Goal: Task Accomplishment & Management: Manage account settings

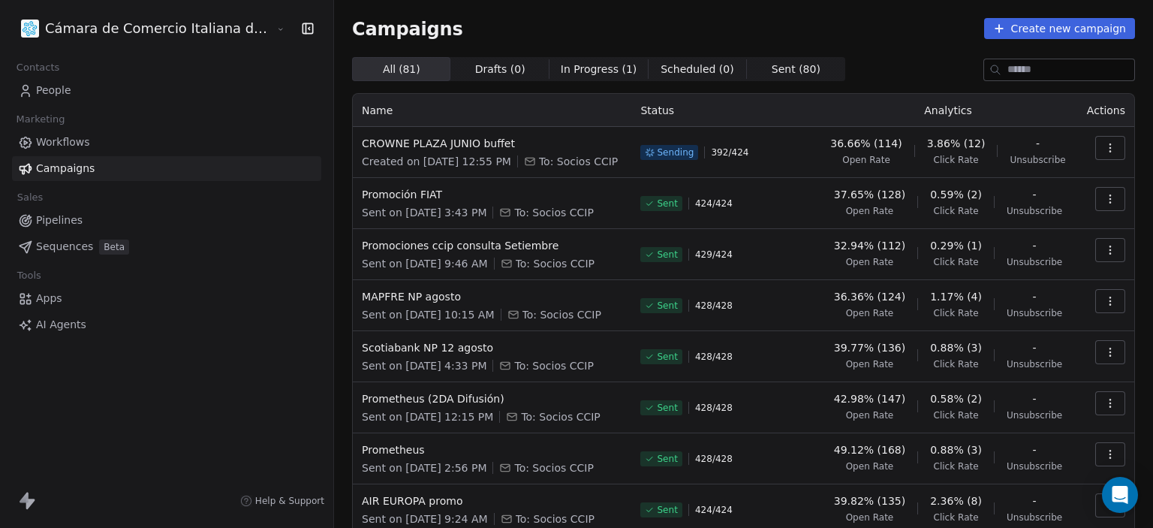
click at [36, 86] on span "People" at bounding box center [53, 91] width 35 height 16
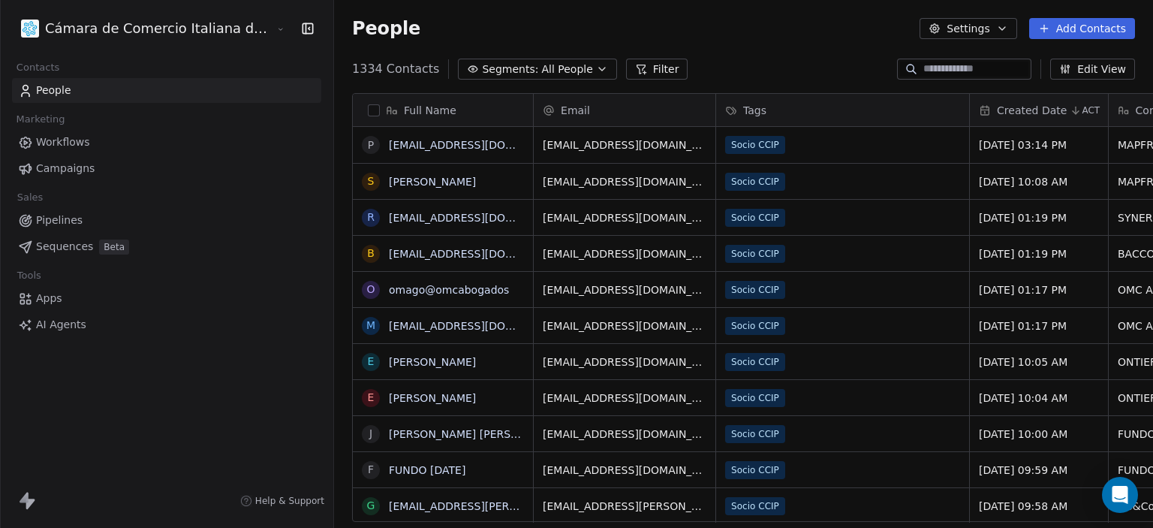
scroll to position [12, 12]
click at [294, 26] on button "button" at bounding box center [304, 28] width 21 height 15
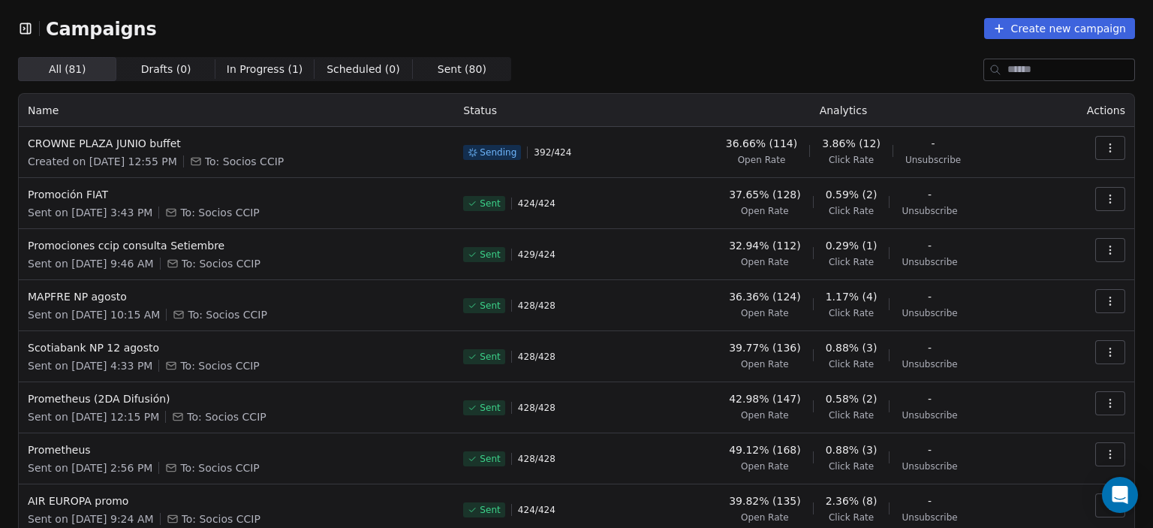
click at [24, 28] on icon "button" at bounding box center [25, 28] width 2 height 2
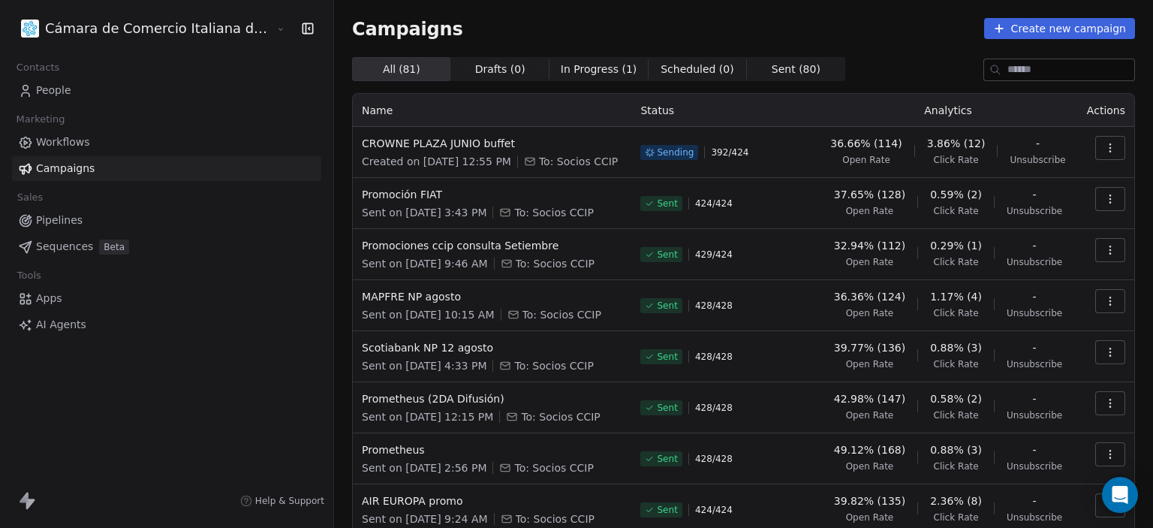
click at [69, 88] on link "People" at bounding box center [166, 90] width 309 height 25
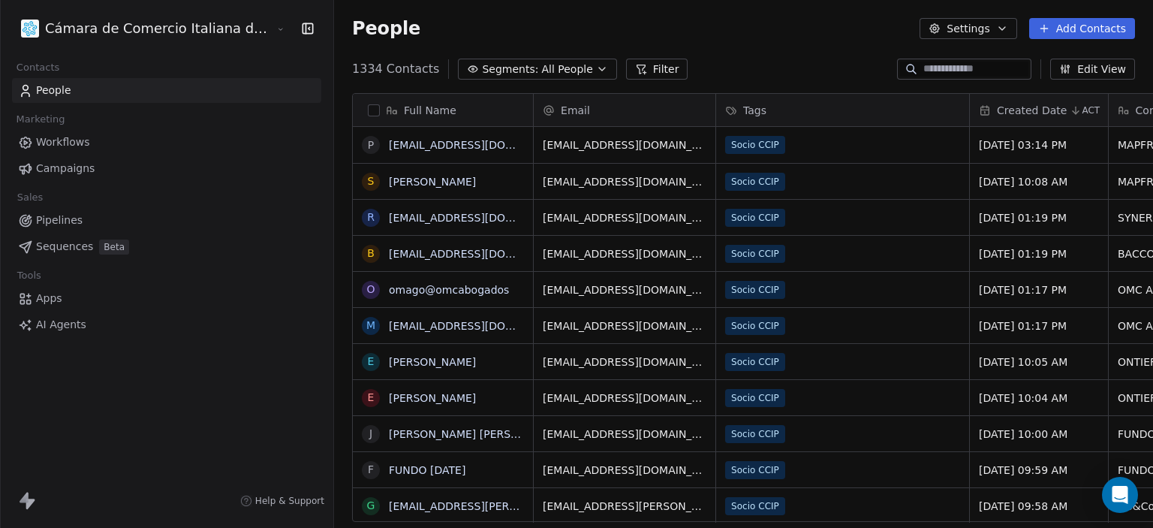
scroll to position [453, 880]
click at [294, 26] on button "button" at bounding box center [304, 28] width 21 height 15
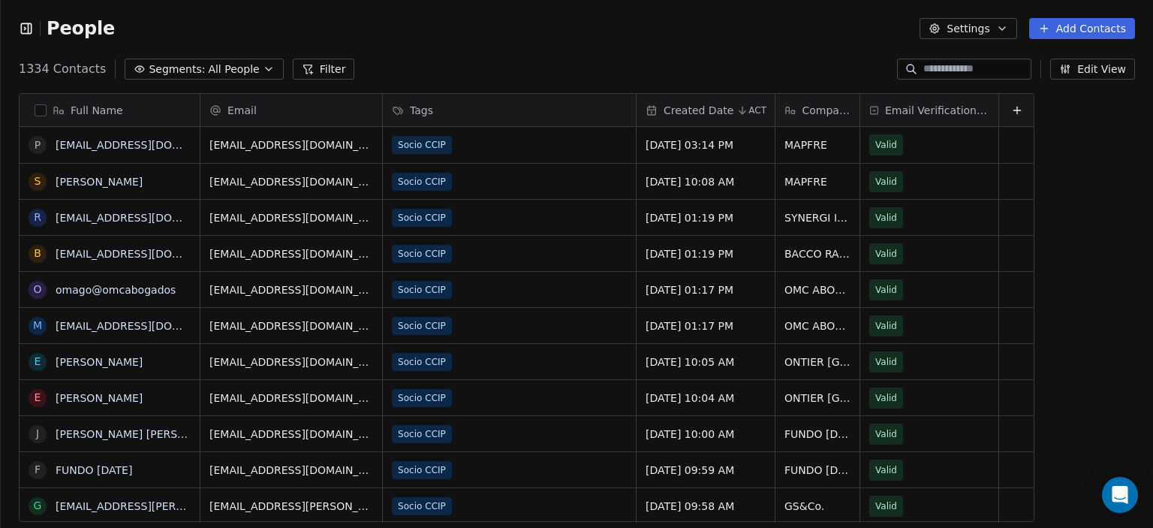
click at [20, 32] on icon "button" at bounding box center [26, 28] width 15 height 15
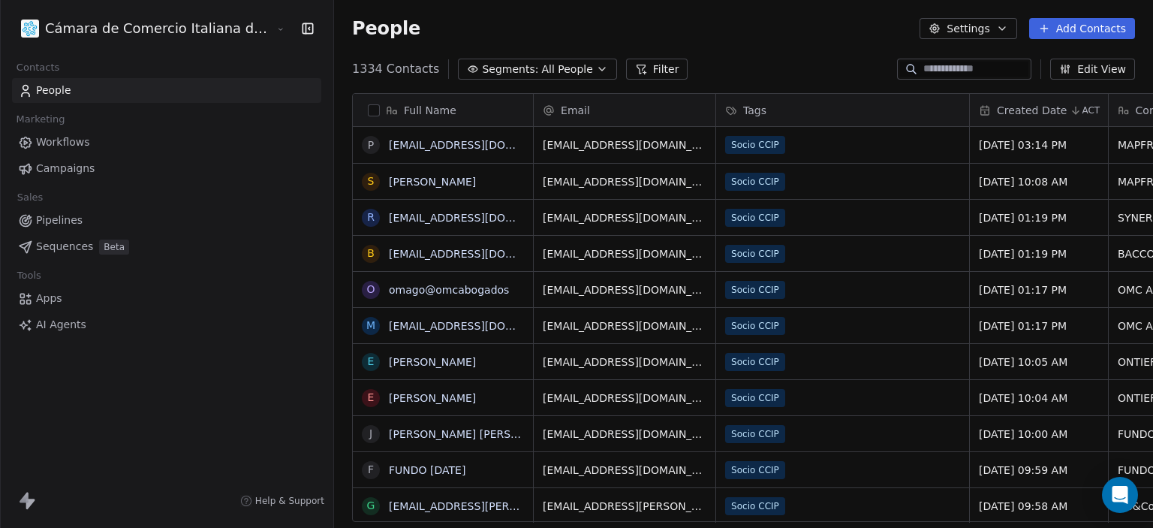
click at [43, 132] on link "Workflows" at bounding box center [166, 142] width 309 height 25
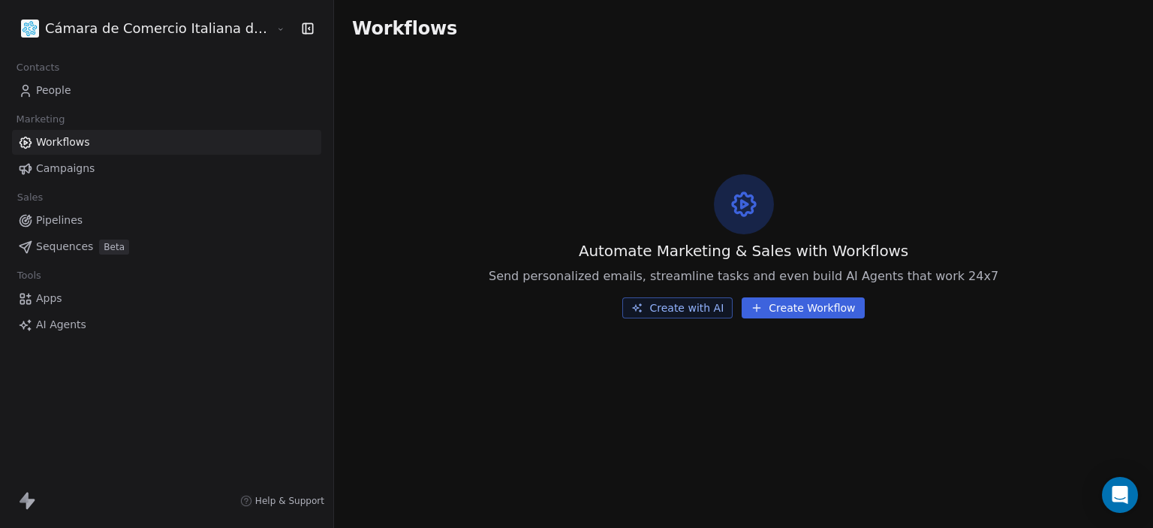
click at [65, 321] on span "AI Agents" at bounding box center [61, 325] width 50 height 16
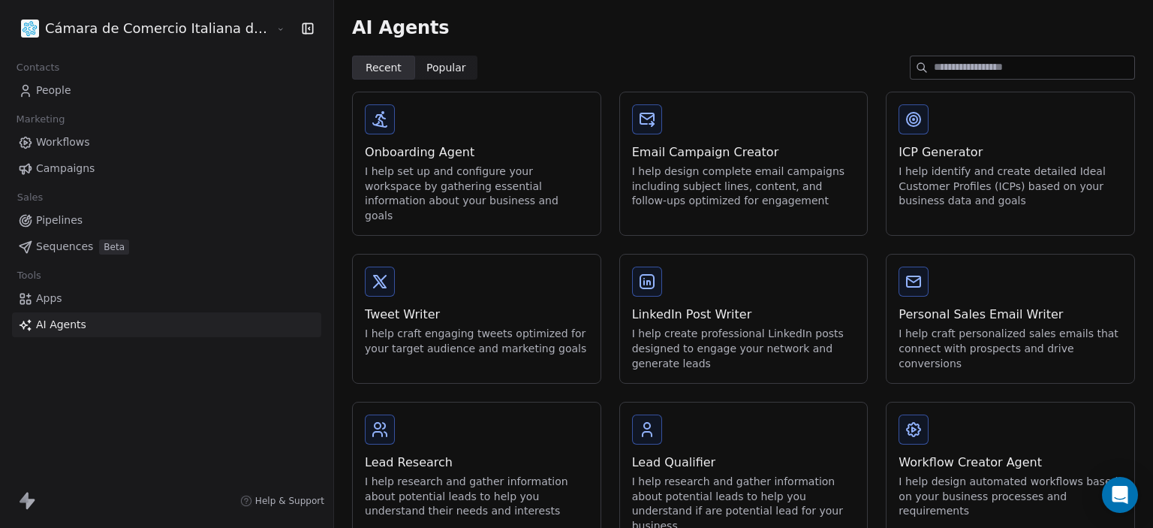
click at [52, 294] on span "Apps" at bounding box center [49, 299] width 26 height 16
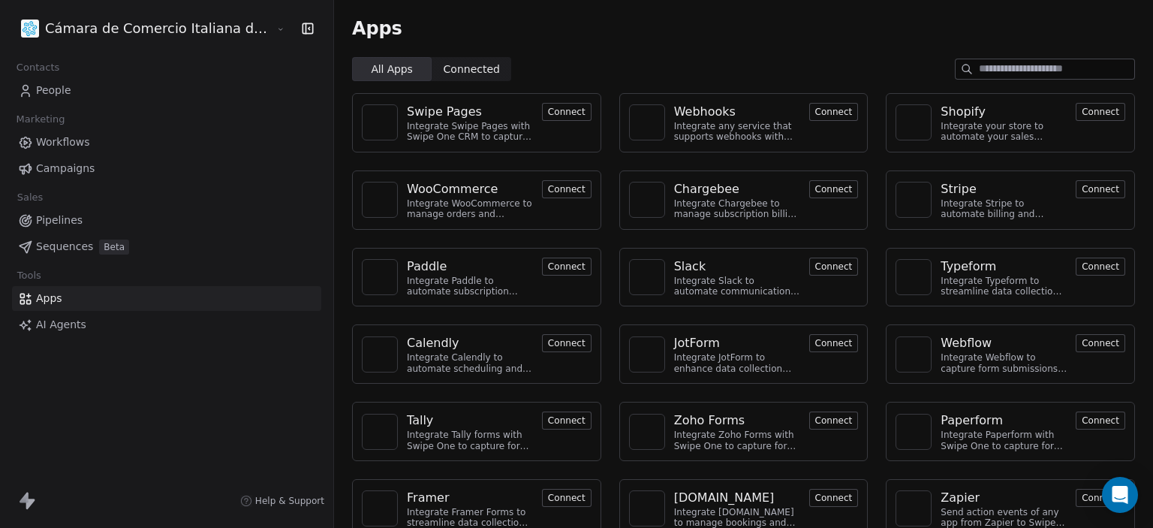
click at [66, 242] on span "Sequences" at bounding box center [64, 247] width 57 height 16
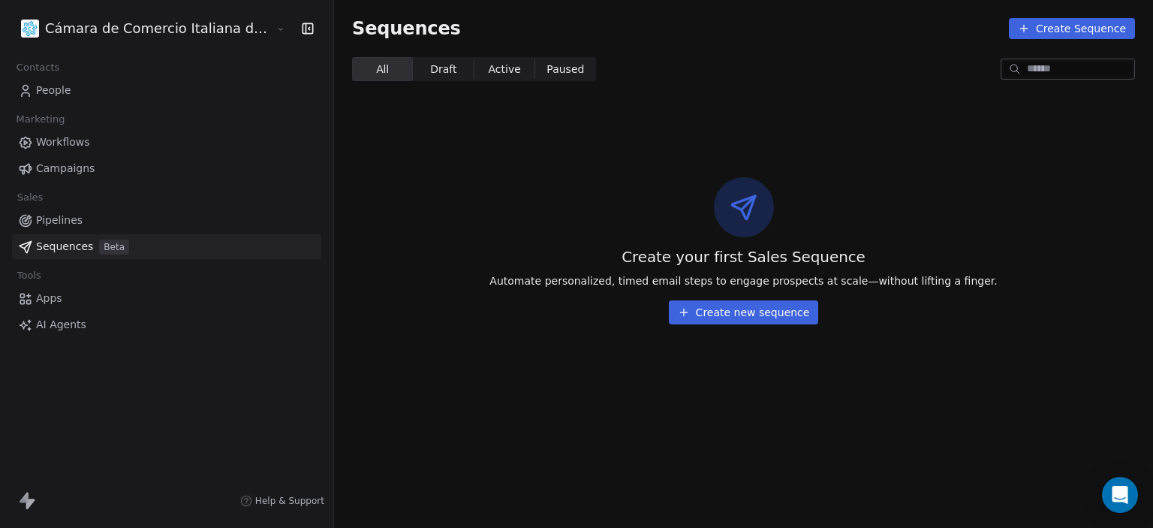
click at [56, 216] on span "Pipelines" at bounding box center [59, 220] width 47 height 16
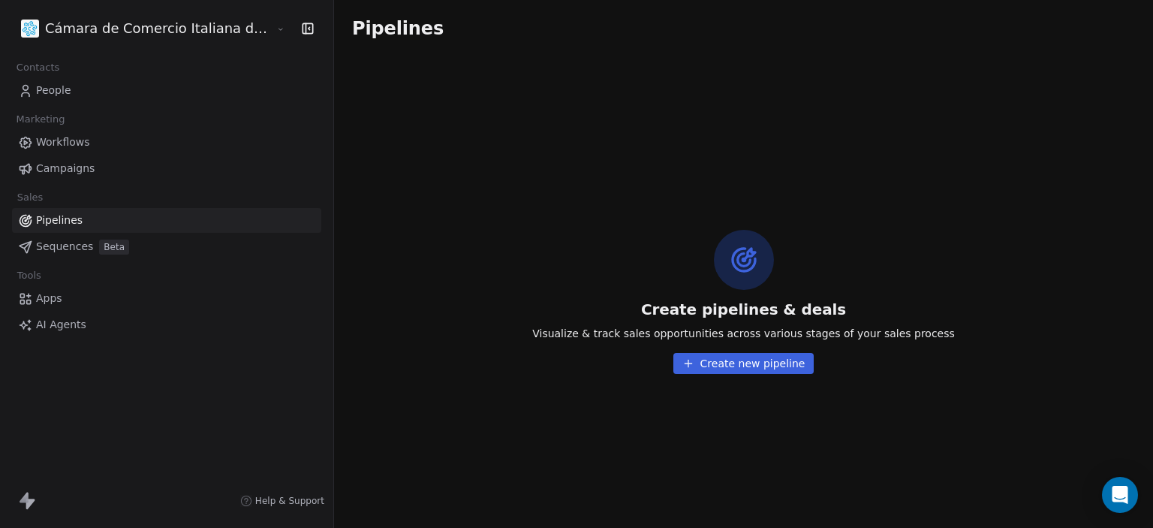
click at [50, 165] on span "Campaigns" at bounding box center [65, 169] width 59 height 16
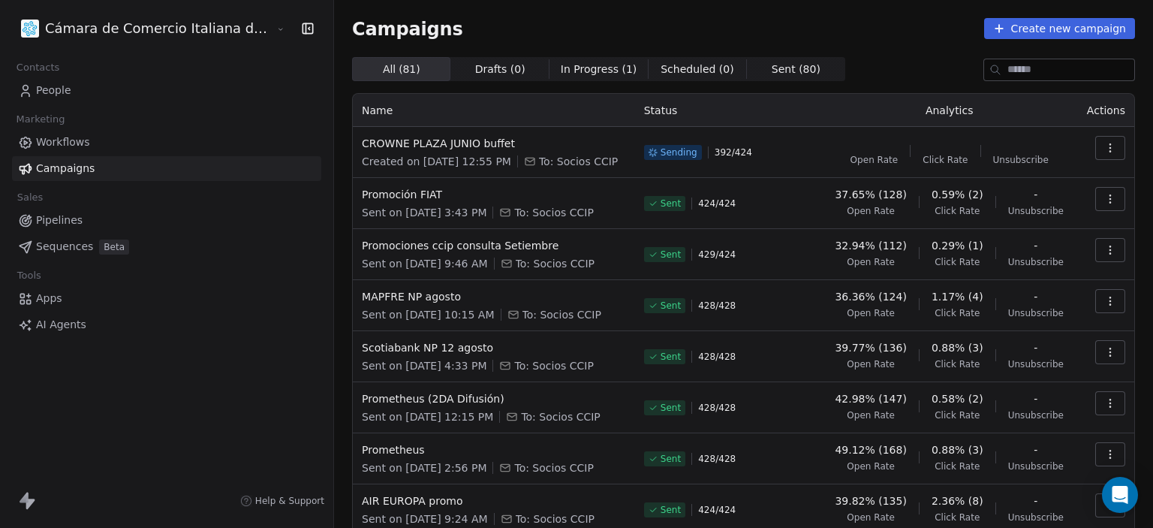
click at [46, 143] on span "Workflows" at bounding box center [63, 142] width 54 height 16
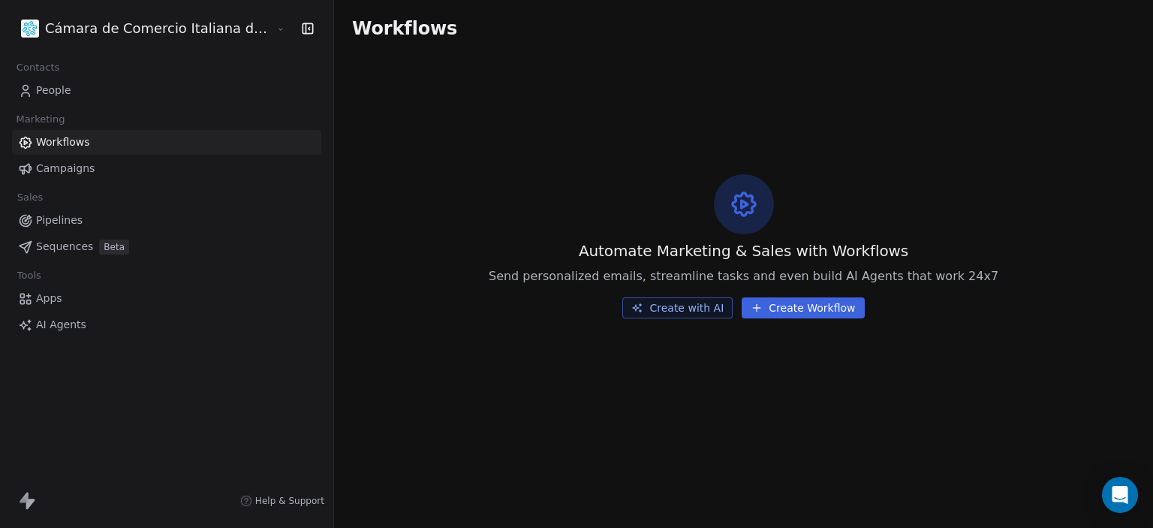
click at [61, 170] on span "Campaigns" at bounding box center [65, 169] width 59 height 16
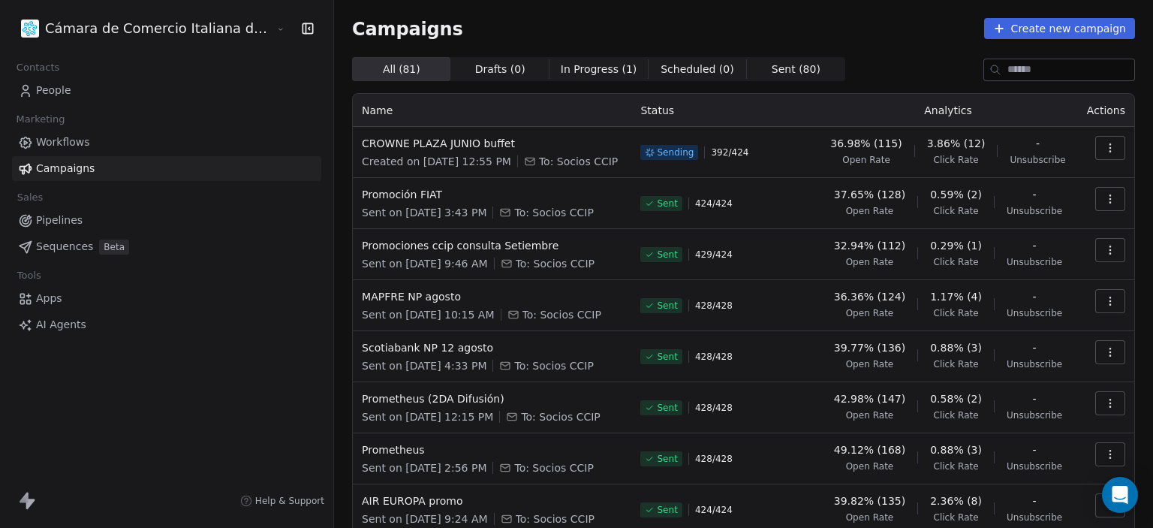
click at [46, 89] on span "People" at bounding box center [53, 91] width 35 height 16
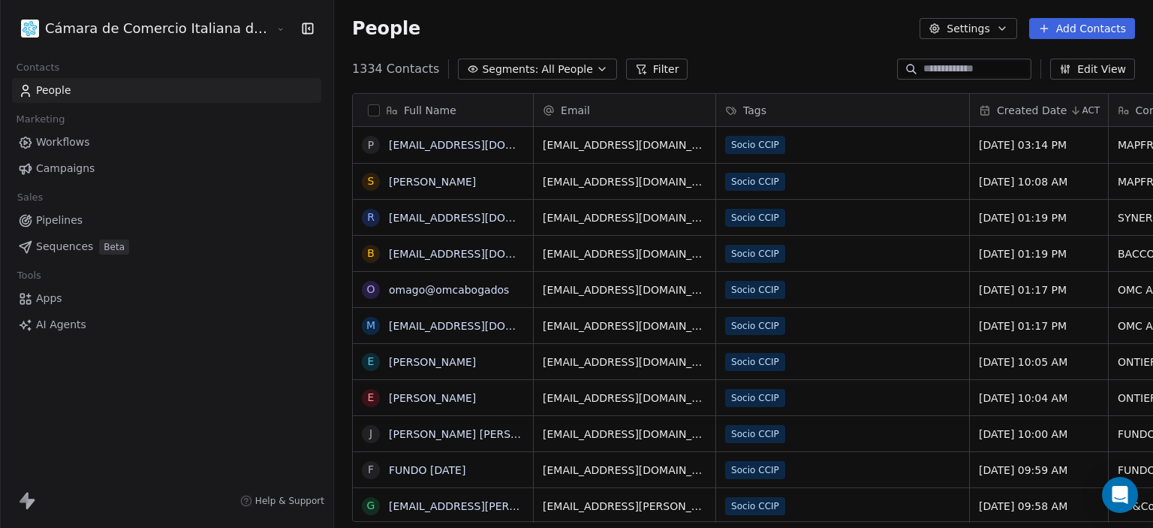
scroll to position [453, 880]
click at [50, 132] on link "Workflows" at bounding box center [166, 142] width 309 height 25
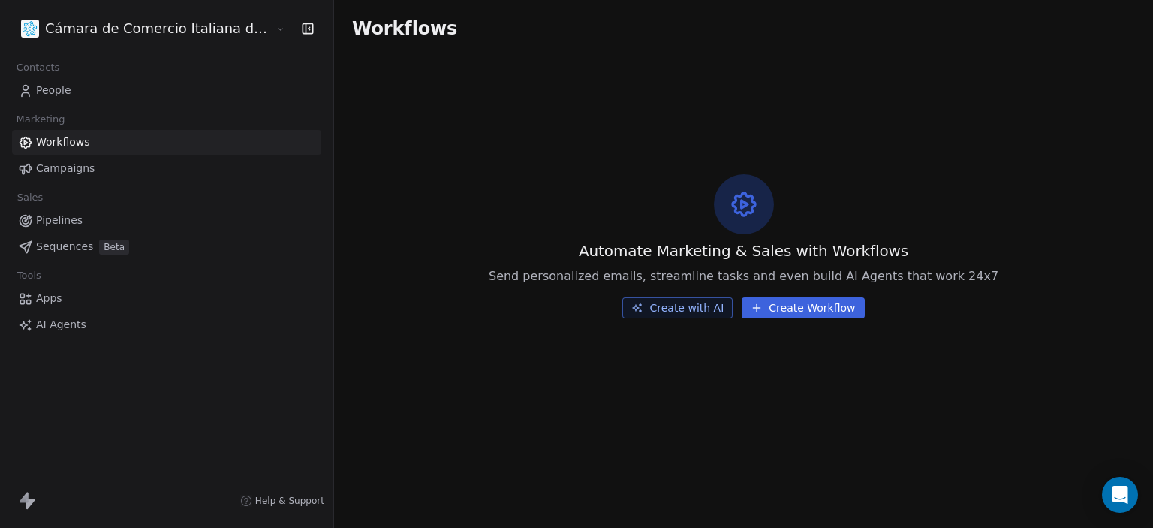
click at [53, 164] on span "Campaigns" at bounding box center [65, 169] width 59 height 16
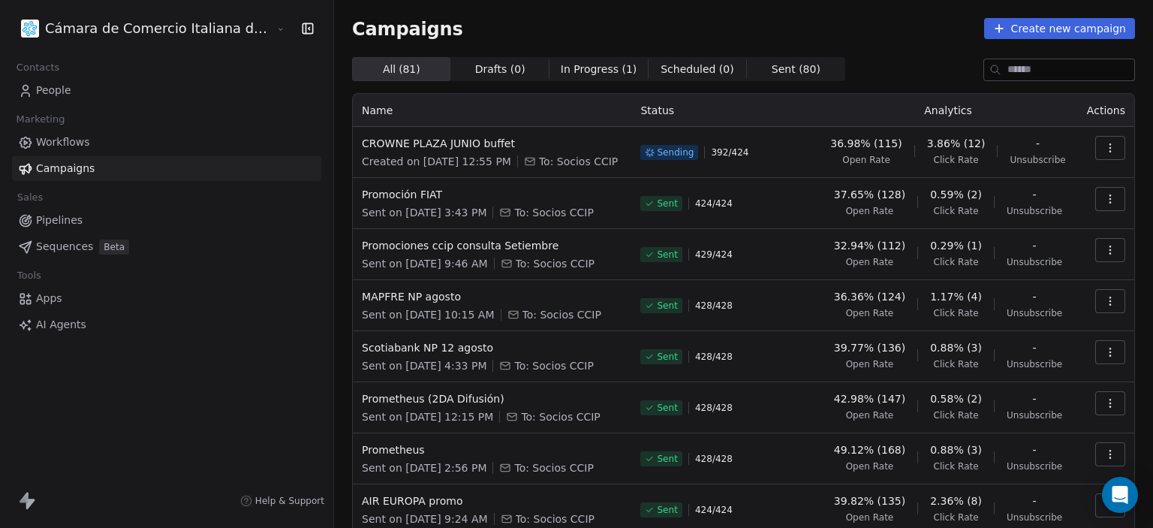
click at [45, 224] on span "Pipelines" at bounding box center [59, 220] width 47 height 16
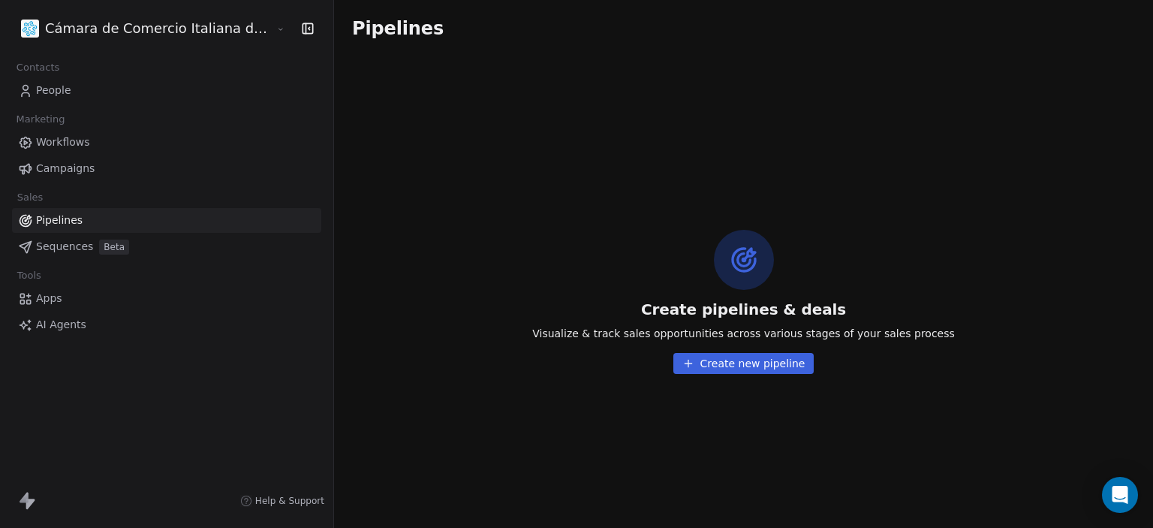
click at [45, 244] on span "Sequences" at bounding box center [64, 247] width 57 height 16
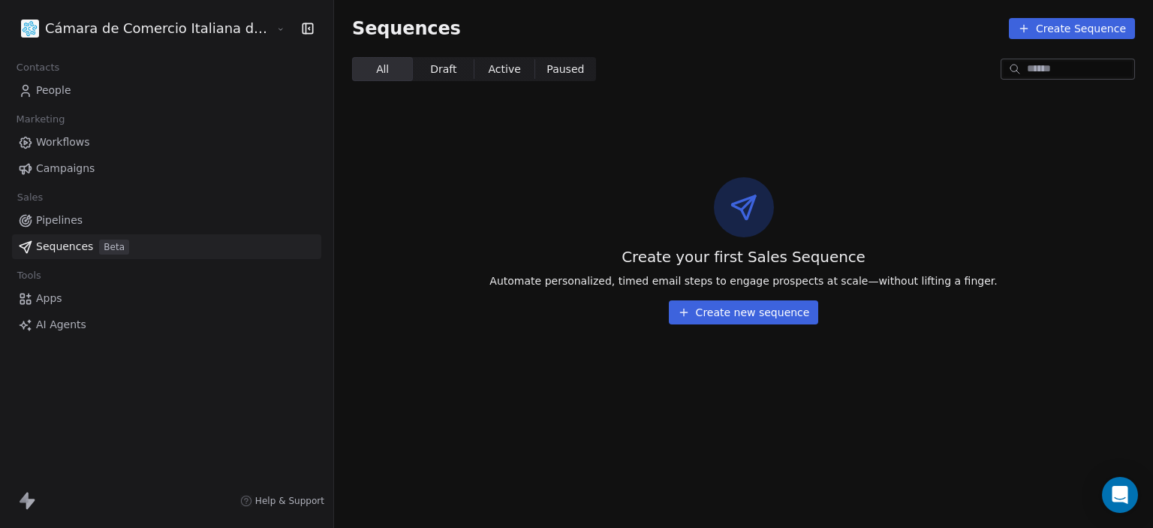
click at [44, 300] on span "Apps" at bounding box center [49, 299] width 26 height 16
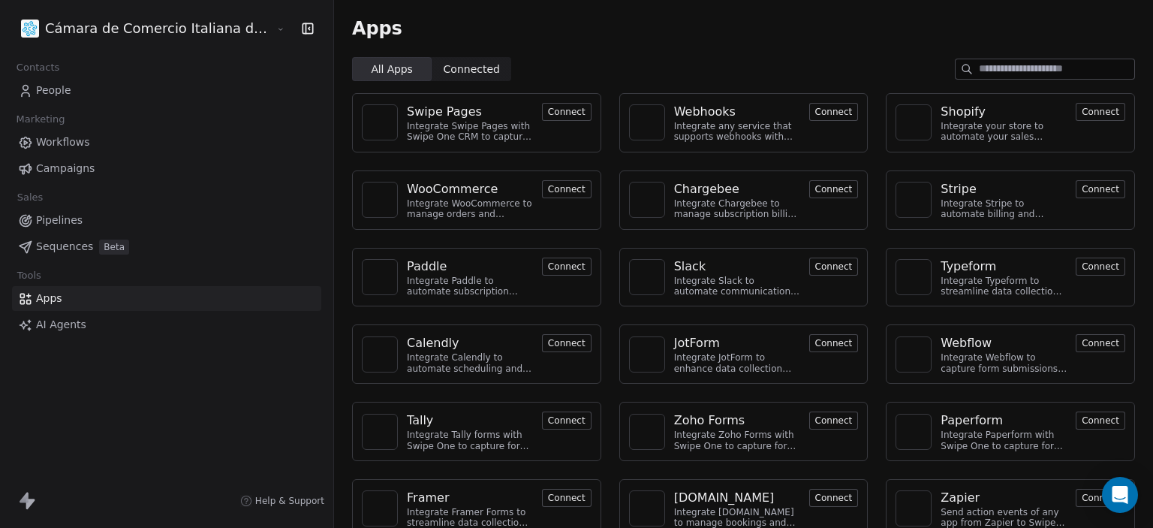
click at [50, 329] on span "AI Agents" at bounding box center [61, 325] width 50 height 16
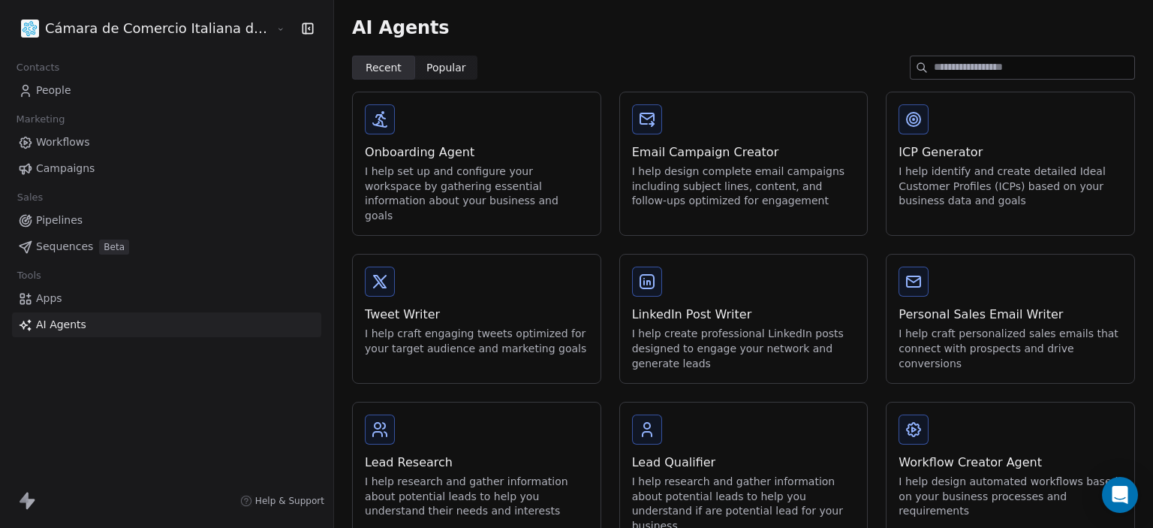
click at [74, 143] on span "Workflows" at bounding box center [63, 142] width 54 height 16
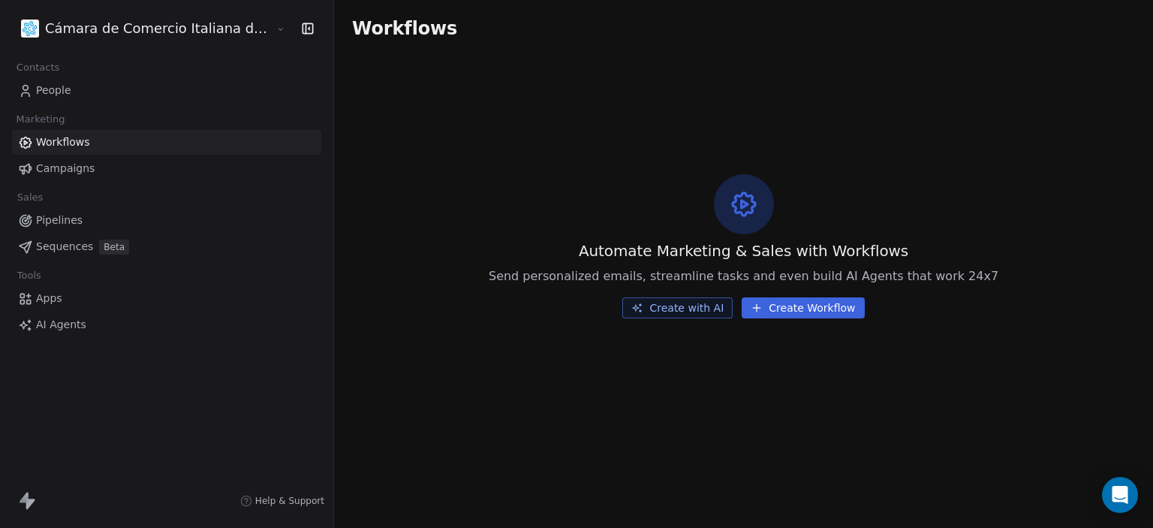
click at [180, 27] on html "Cámara de Comercio Italiana del Perú Contacts People Marketing Workflows Campai…" at bounding box center [576, 264] width 1153 height 528
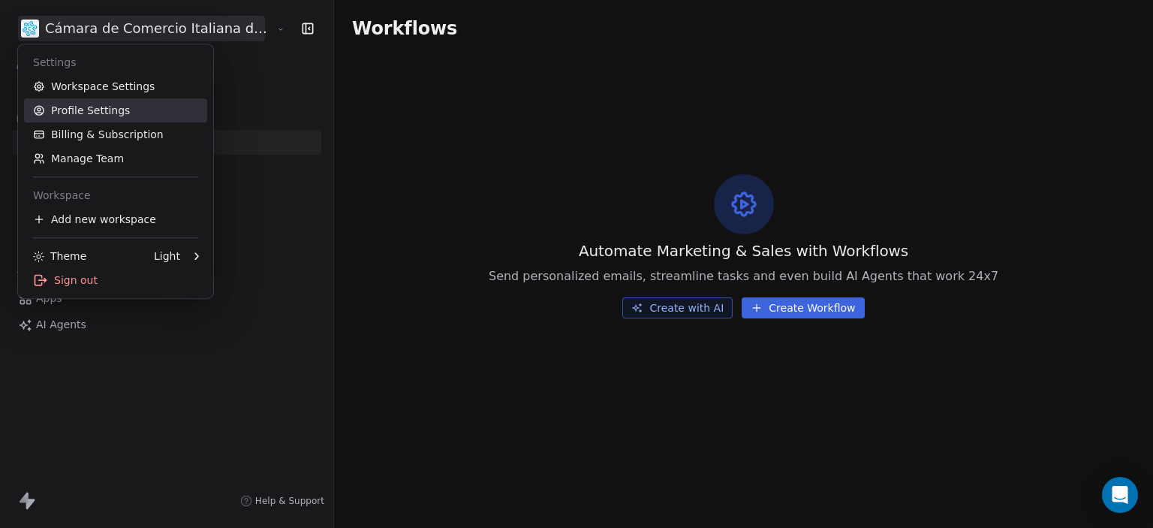
click at [92, 107] on link "Profile Settings" at bounding box center [115, 110] width 183 height 24
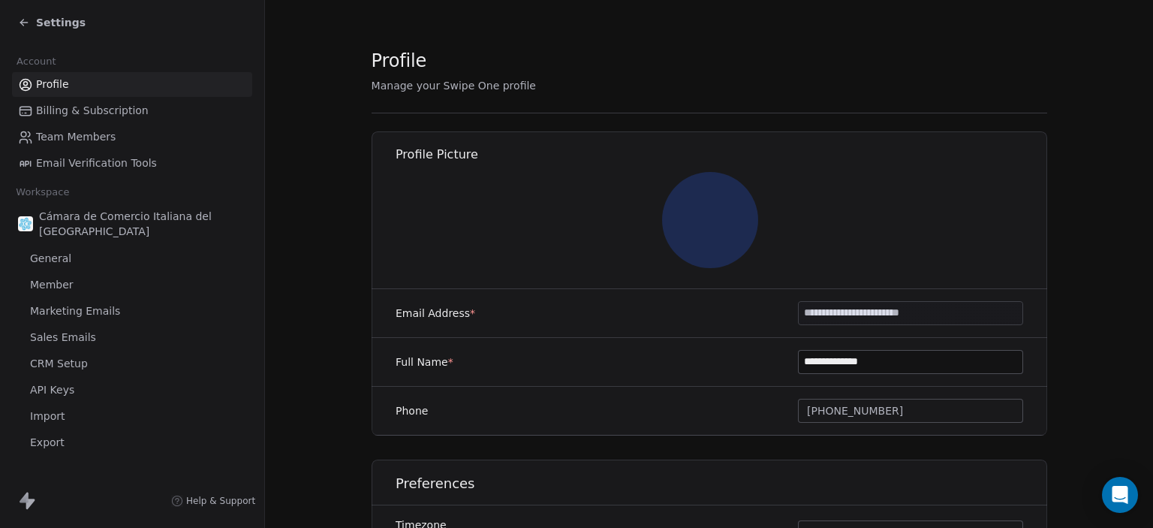
click at [83, 139] on span "Team Members" at bounding box center [76, 137] width 80 height 16
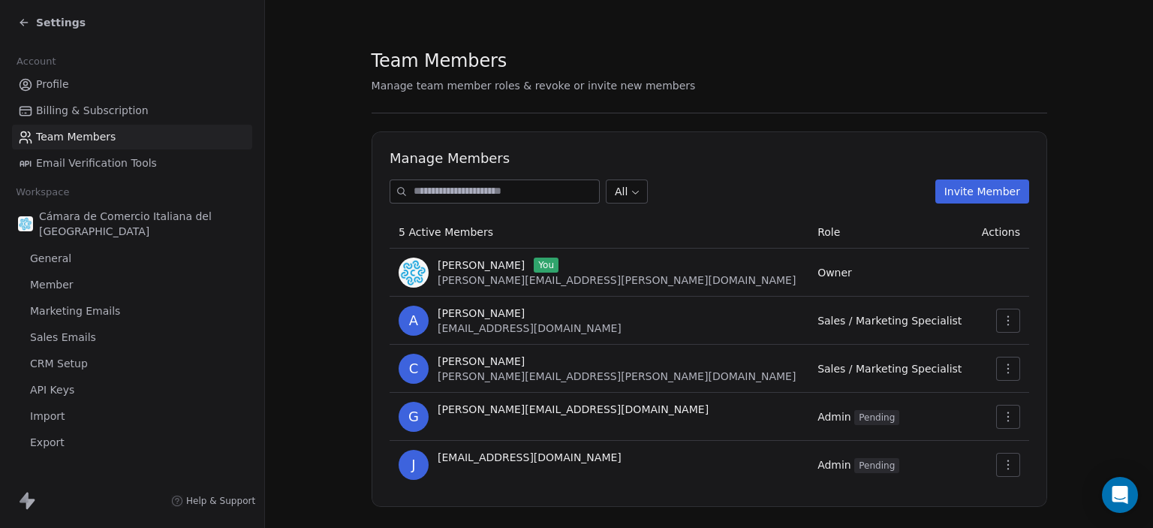
scroll to position [27, 0]
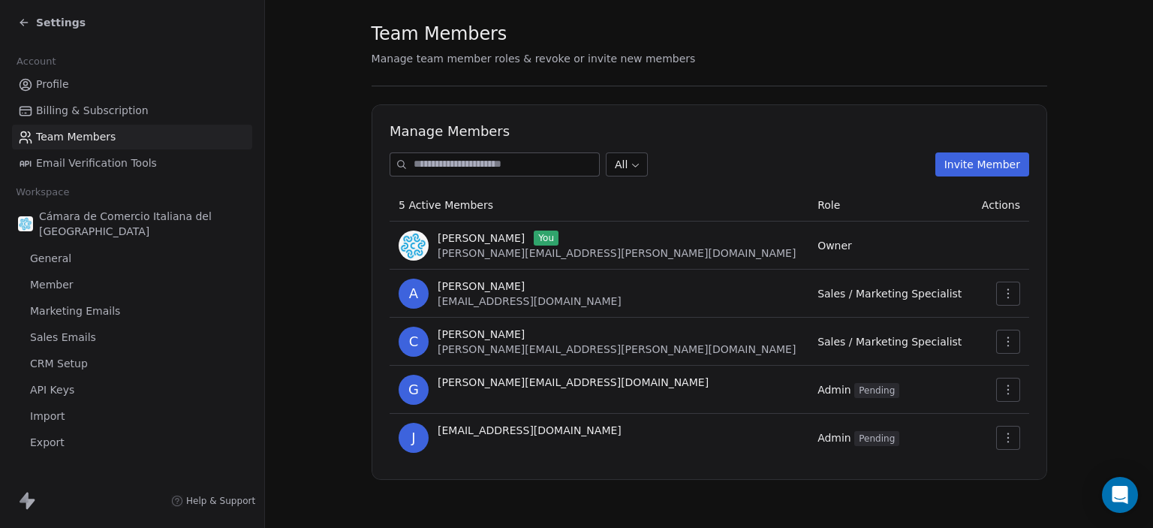
click at [414, 164] on input at bounding box center [506, 164] width 185 height 23
paste input "**********"
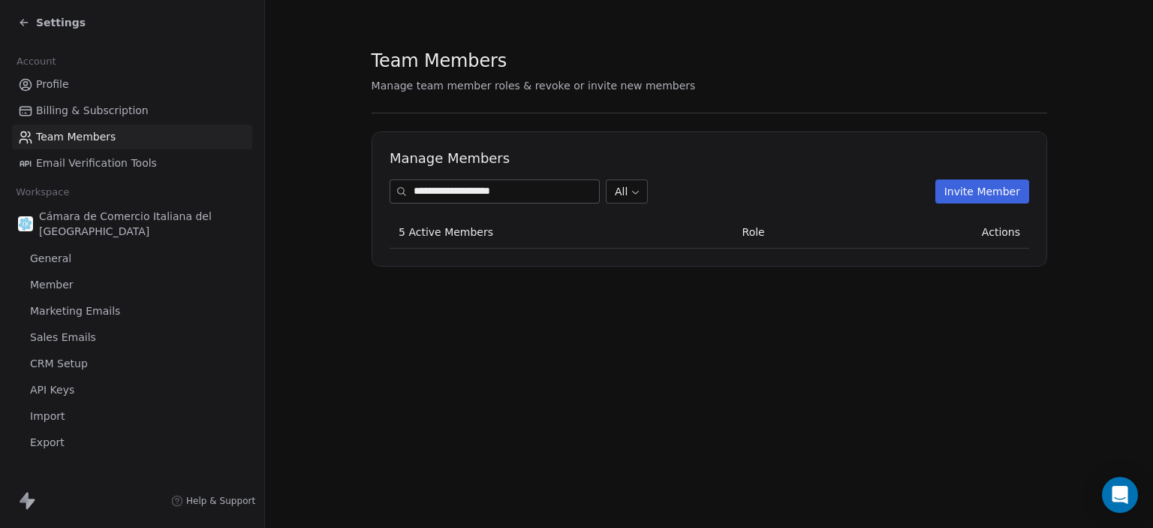
scroll to position [0, 0]
type input "**********"
click at [577, 194] on body "**********" at bounding box center [576, 264] width 1153 height 528
click at [978, 190] on button "Invite Member" at bounding box center [982, 191] width 94 height 24
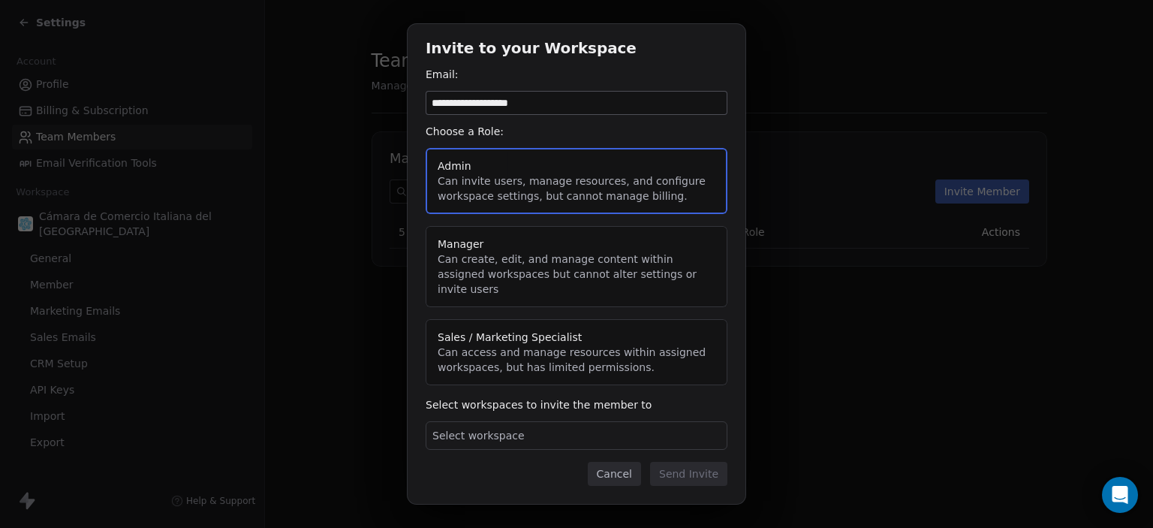
type input "**********"
click at [510, 445] on div "**********" at bounding box center [577, 264] width 338 height 480
click at [504, 198] on button "Admin Can invite users, manage resources, and configure workspace settings, but…" at bounding box center [577, 181] width 302 height 66
click at [506, 259] on button "Manager Can create, edit, and manage content within assigned workspaces but can…" at bounding box center [577, 266] width 302 height 81
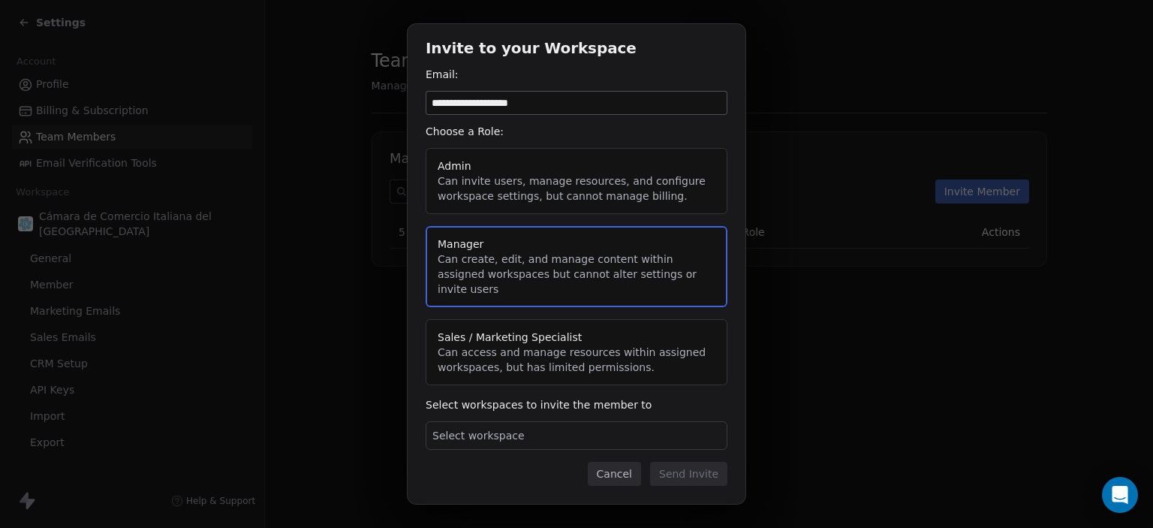
click at [500, 330] on button "Sales / Marketing Specialist Can access and manage resources within assigned wo…" at bounding box center [577, 352] width 302 height 66
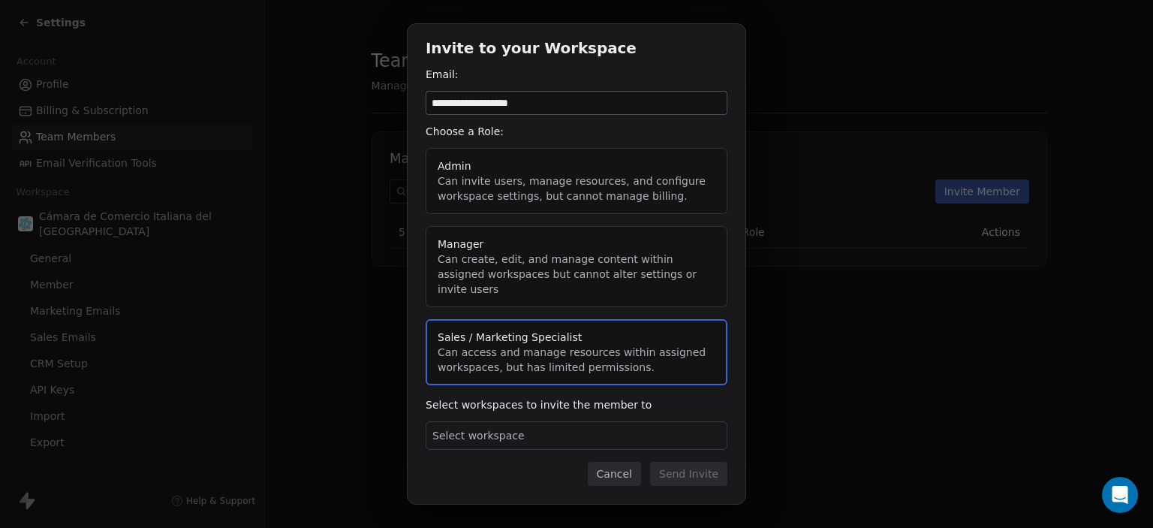
click at [479, 428] on span "Select workspace" at bounding box center [478, 435] width 92 height 15
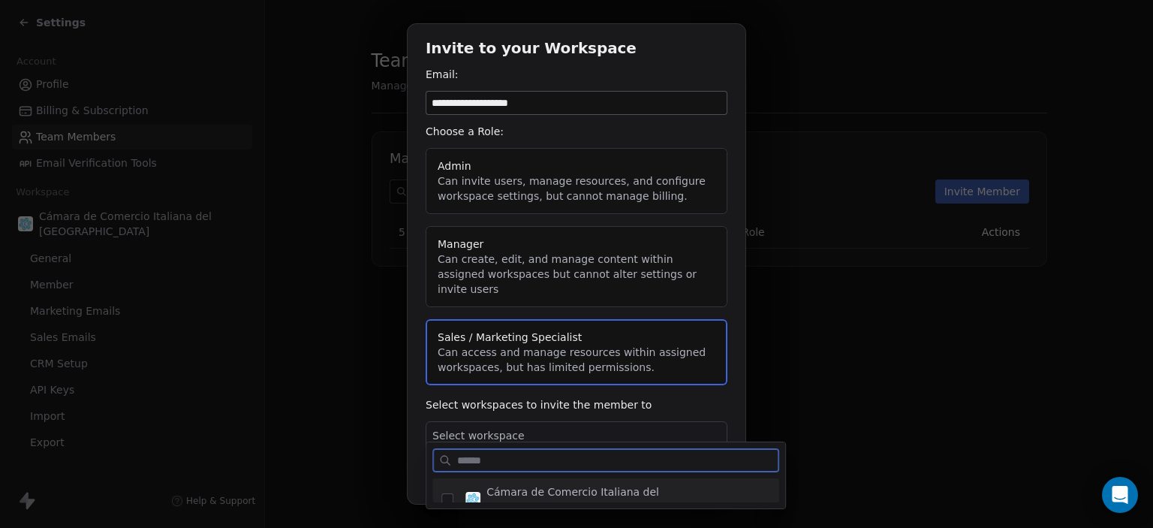
click at [507, 486] on span "Cámara de Comercio Italiana del [GEOGRAPHIC_DATA]" at bounding box center [625, 499] width 278 height 30
click at [730, 414] on div "**********" at bounding box center [576, 268] width 1153 height 536
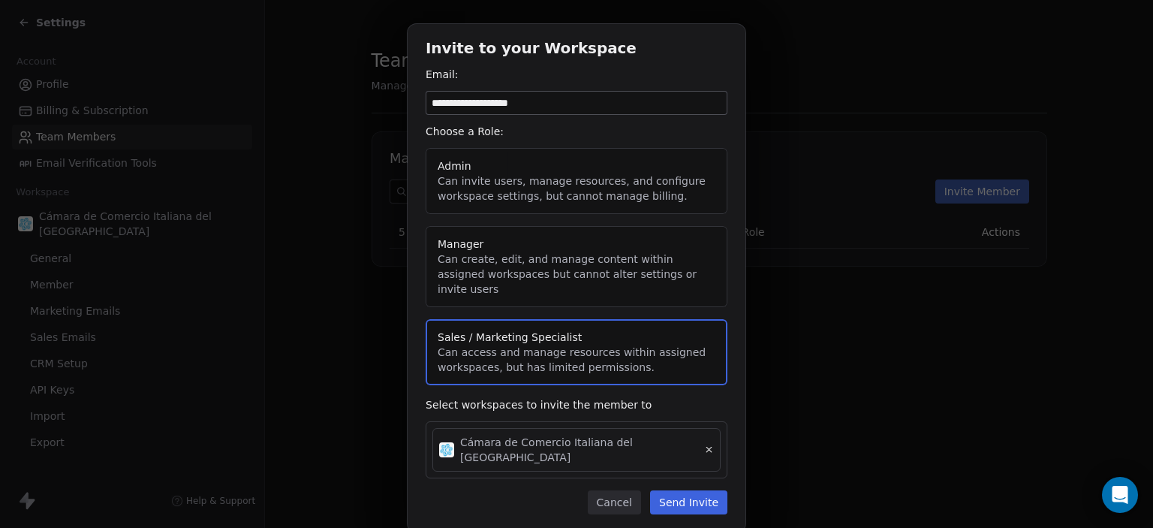
click at [688, 490] on button "Send Invite" at bounding box center [688, 502] width 77 height 24
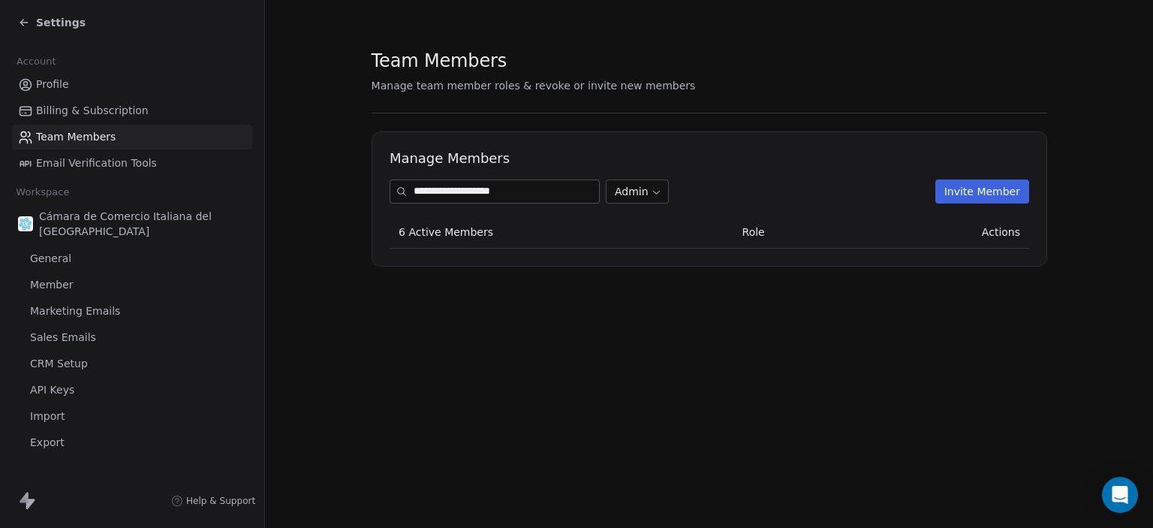
click at [490, 191] on input "**********" at bounding box center [506, 191] width 185 height 23
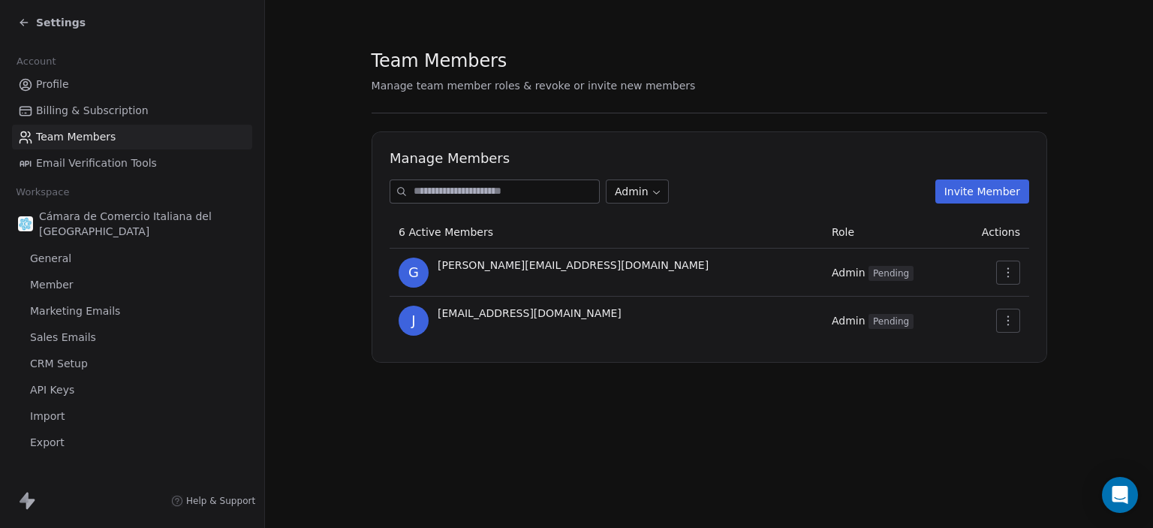
paste input "**********"
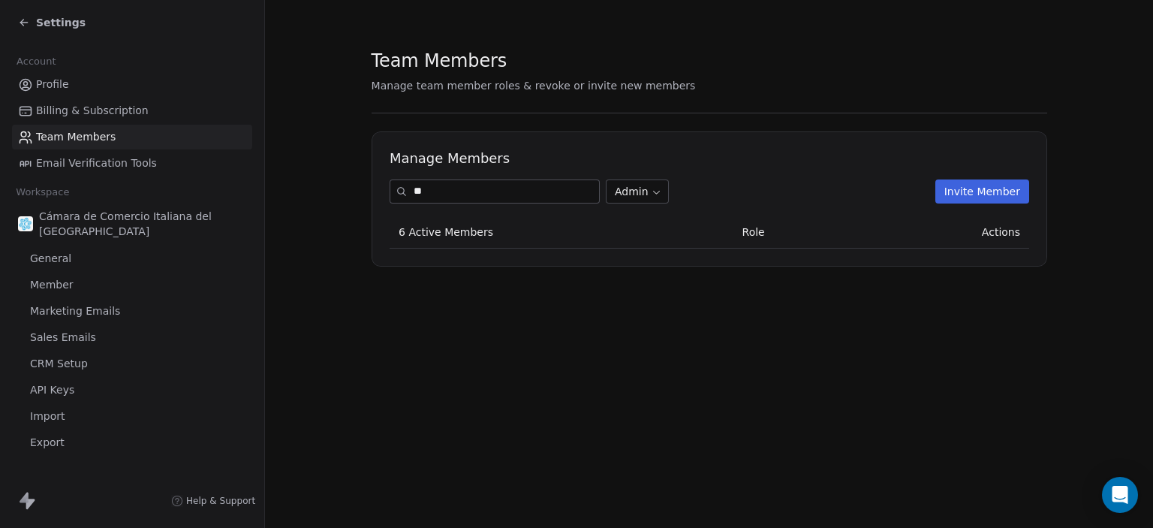
type input "*"
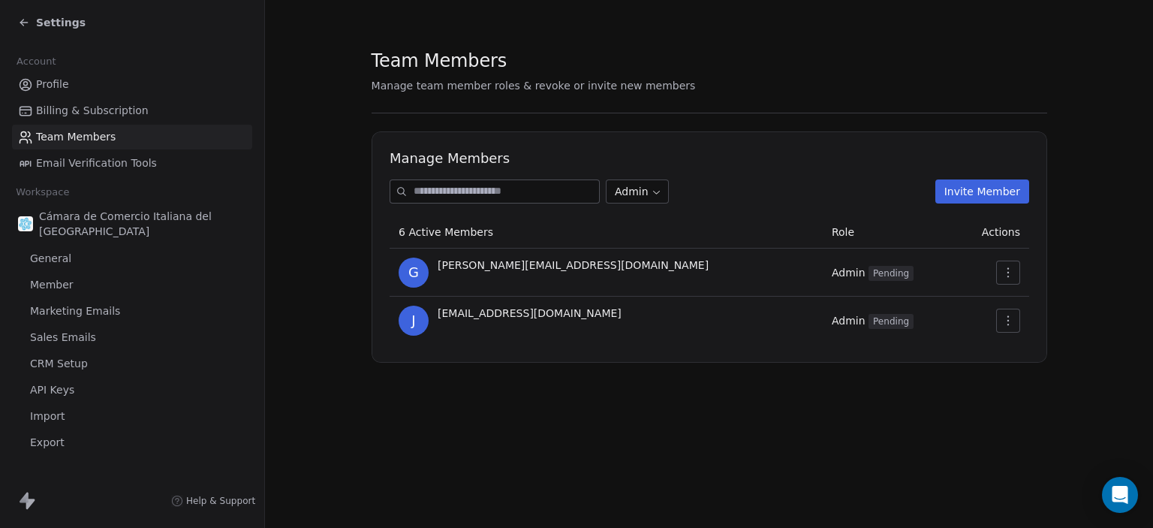
click at [327, 141] on section "Team Members Manage team member roles & revoke or invite new members Manage Mem…" at bounding box center [709, 205] width 888 height 411
